Goal: Task Accomplishment & Management: Use online tool/utility

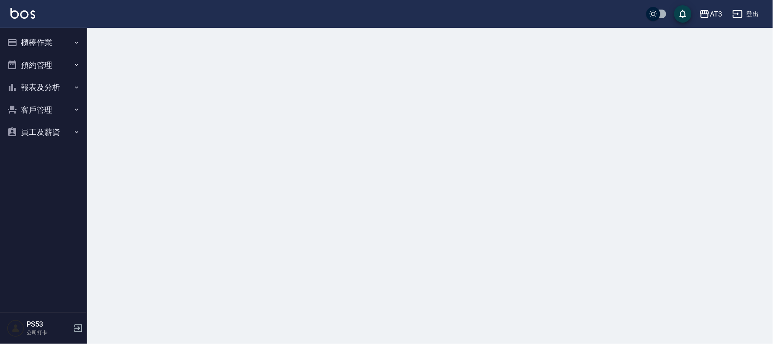
click at [54, 35] on button "櫃檯作業" at bounding box center [43, 42] width 80 height 23
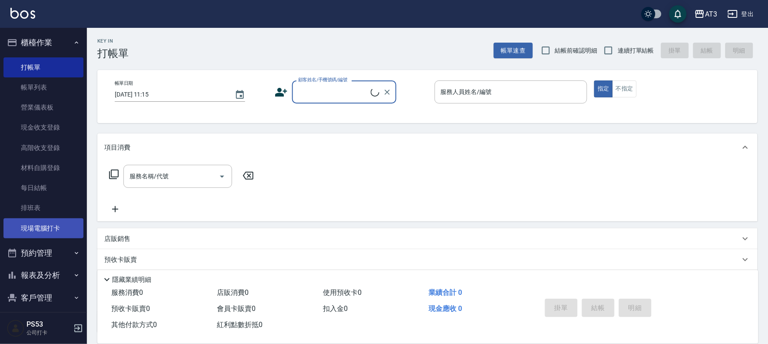
click at [51, 222] on link "現場電腦打卡" at bounding box center [43, 228] width 80 height 20
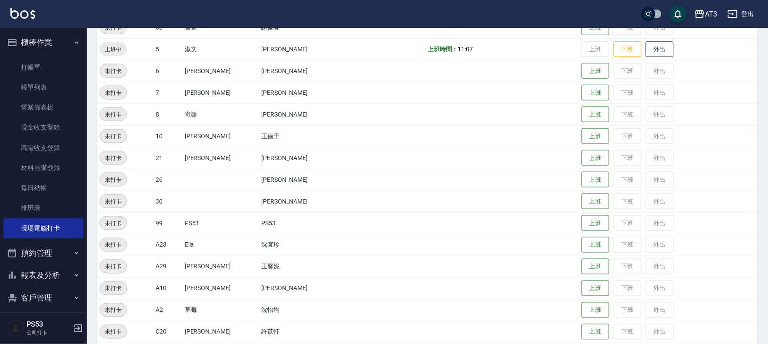
scroll to position [237, 0]
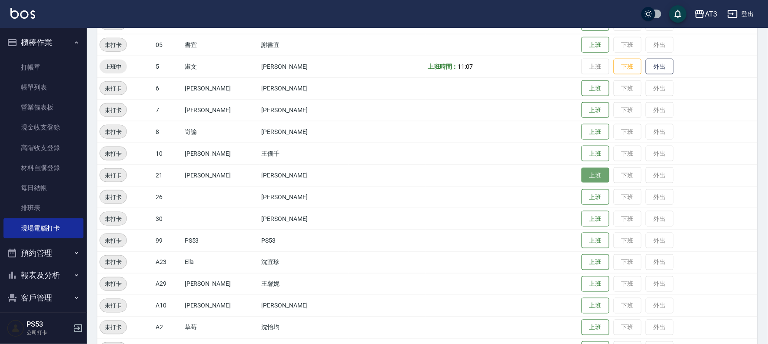
click at [582, 172] on button "上班" at bounding box center [596, 175] width 28 height 15
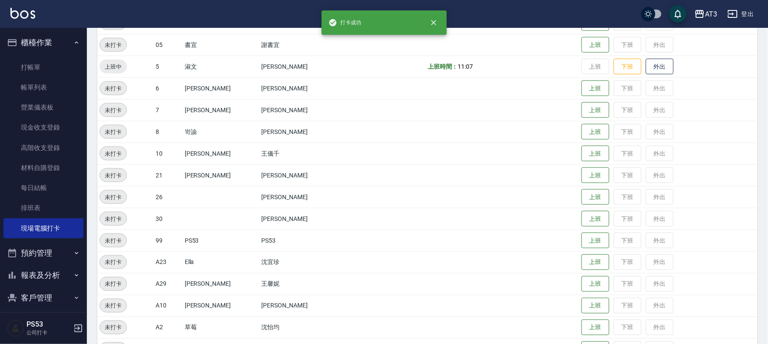
scroll to position [237, 0]
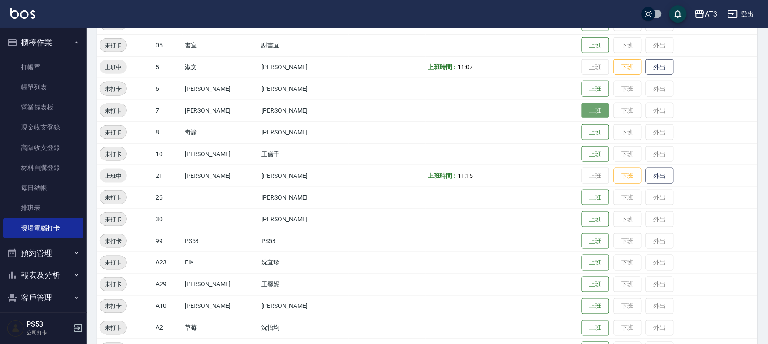
click at [582, 109] on button "上班" at bounding box center [596, 110] width 28 height 15
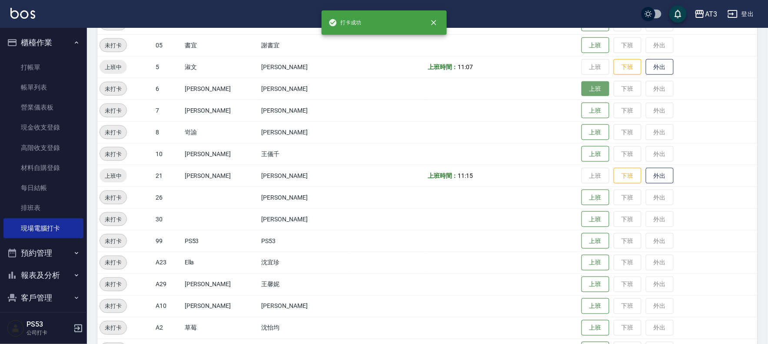
click at [582, 87] on button "上班" at bounding box center [596, 88] width 28 height 15
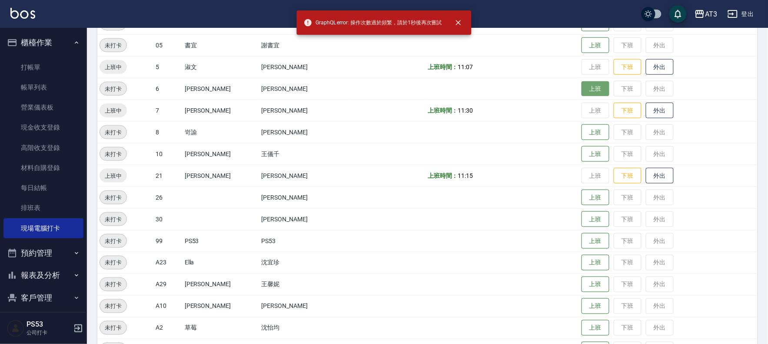
click at [582, 89] on button "上班" at bounding box center [596, 88] width 28 height 15
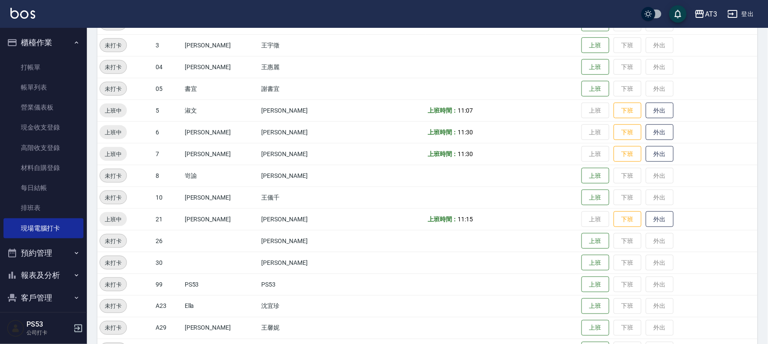
scroll to position [140, 0]
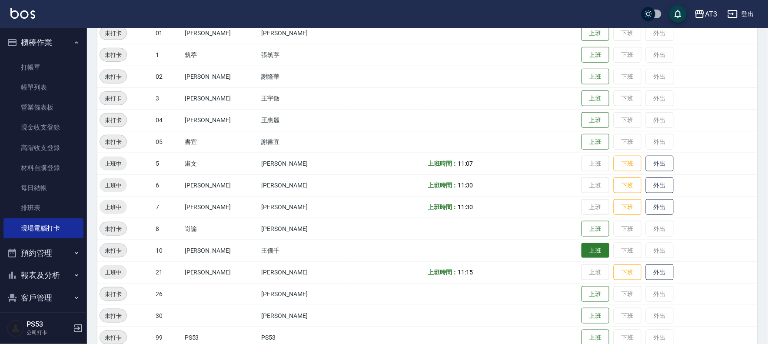
click at [583, 254] on button "上班" at bounding box center [596, 250] width 28 height 15
